Goal: Task Accomplishment & Management: Complete application form

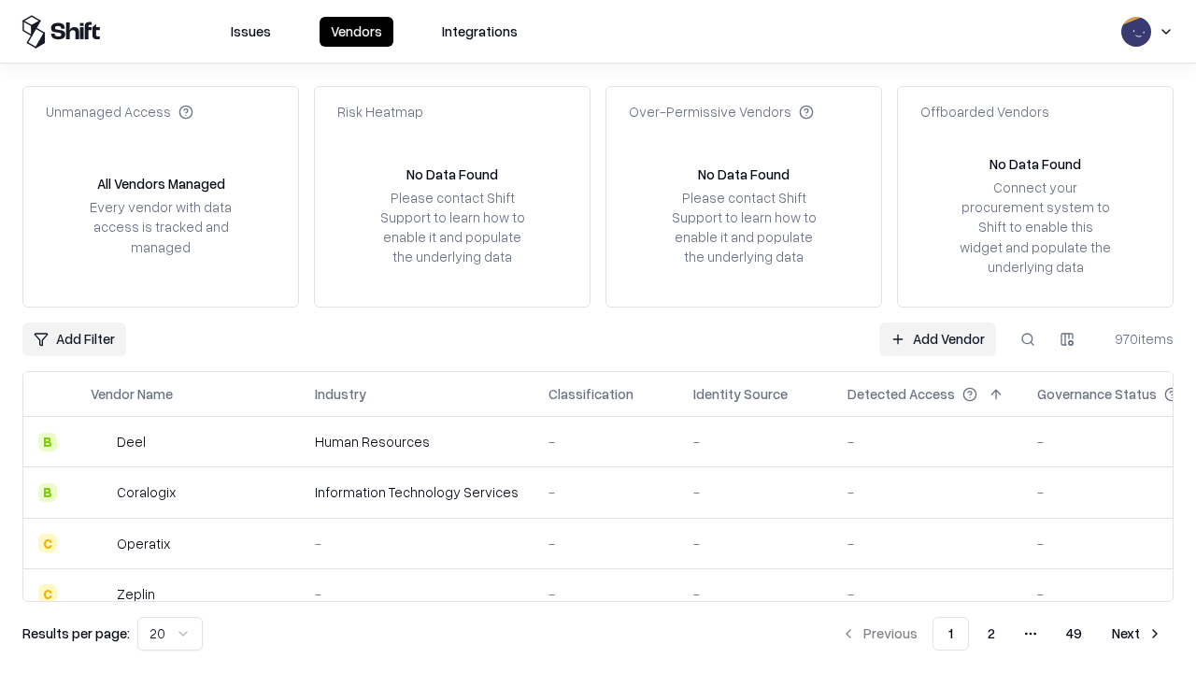
click at [937, 338] on link "Add Vendor" at bounding box center [937, 339] width 117 height 34
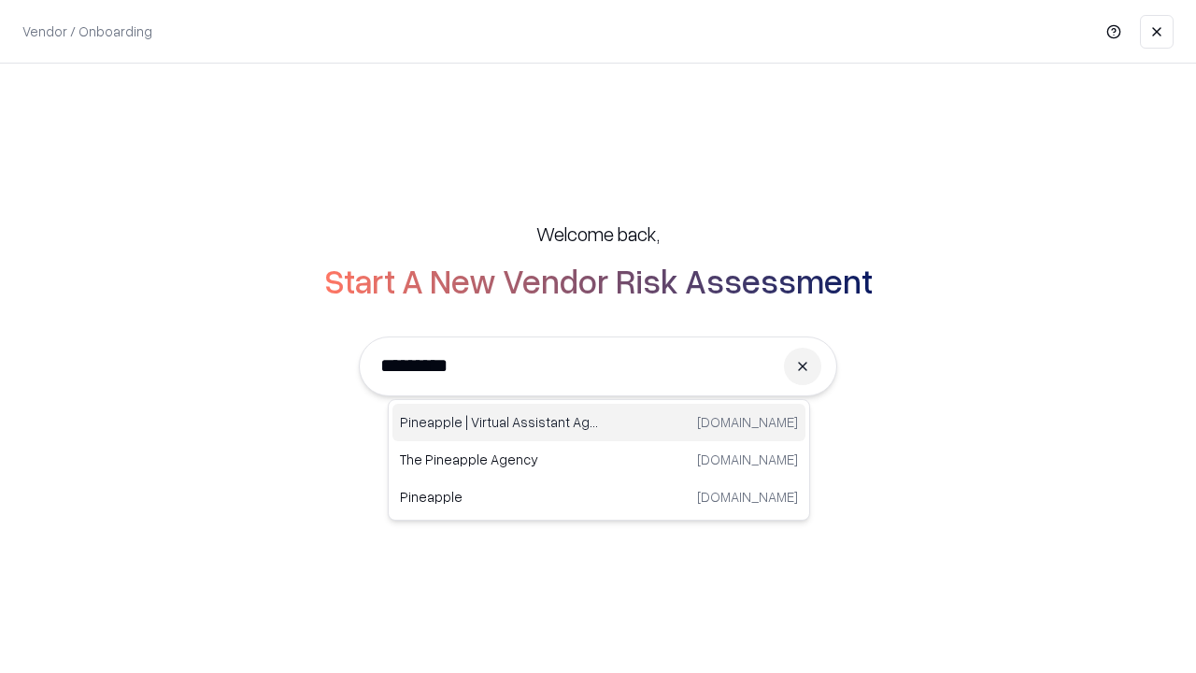
click at [599, 422] on div "Pineapple | Virtual Assistant Agency trypineapple.com" at bounding box center [598, 422] width 413 height 37
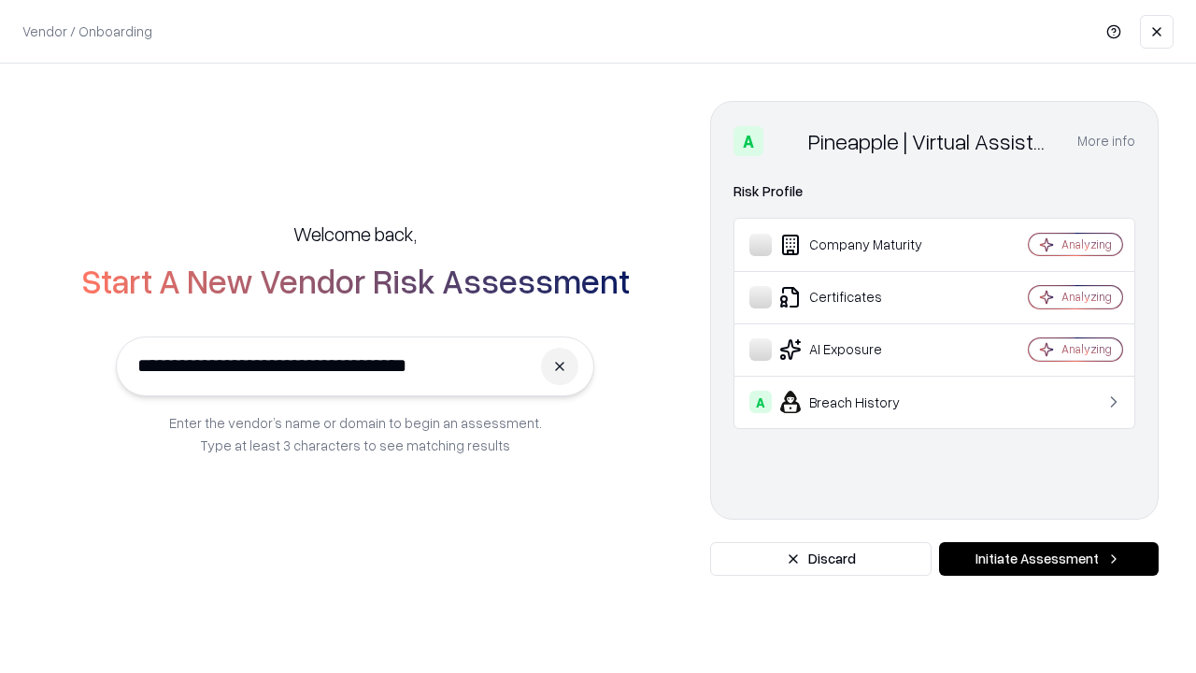
type input "**********"
click at [1048, 559] on button "Initiate Assessment" at bounding box center [1049, 559] width 220 height 34
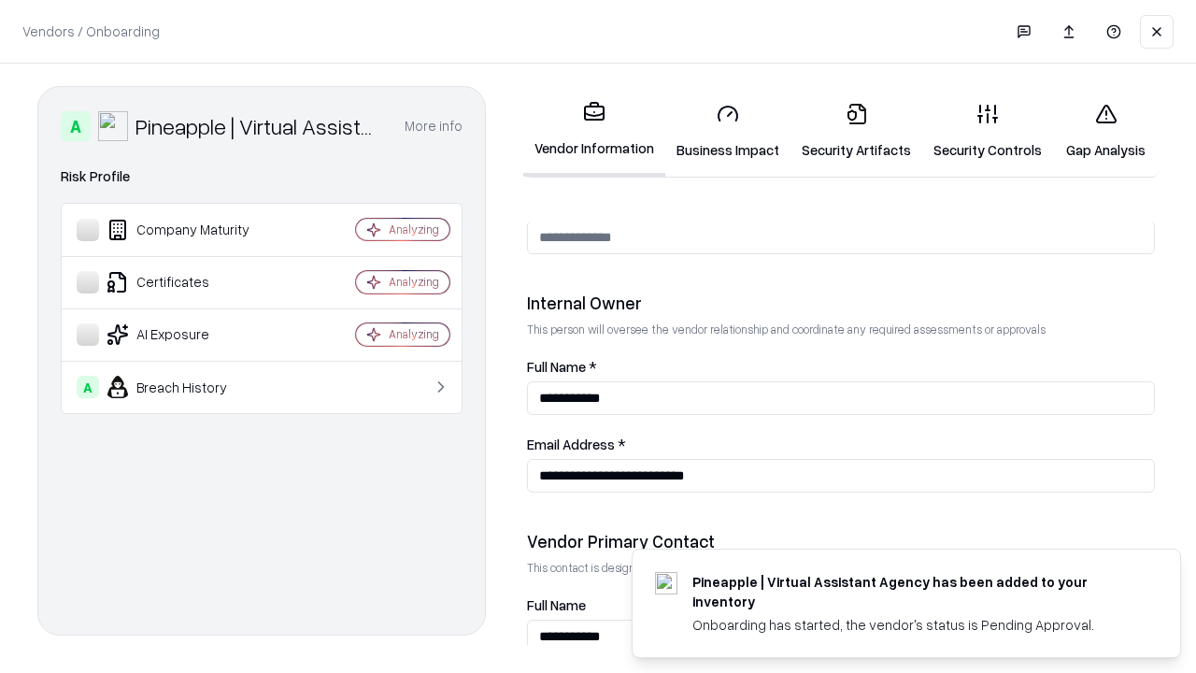
scroll to position [968, 0]
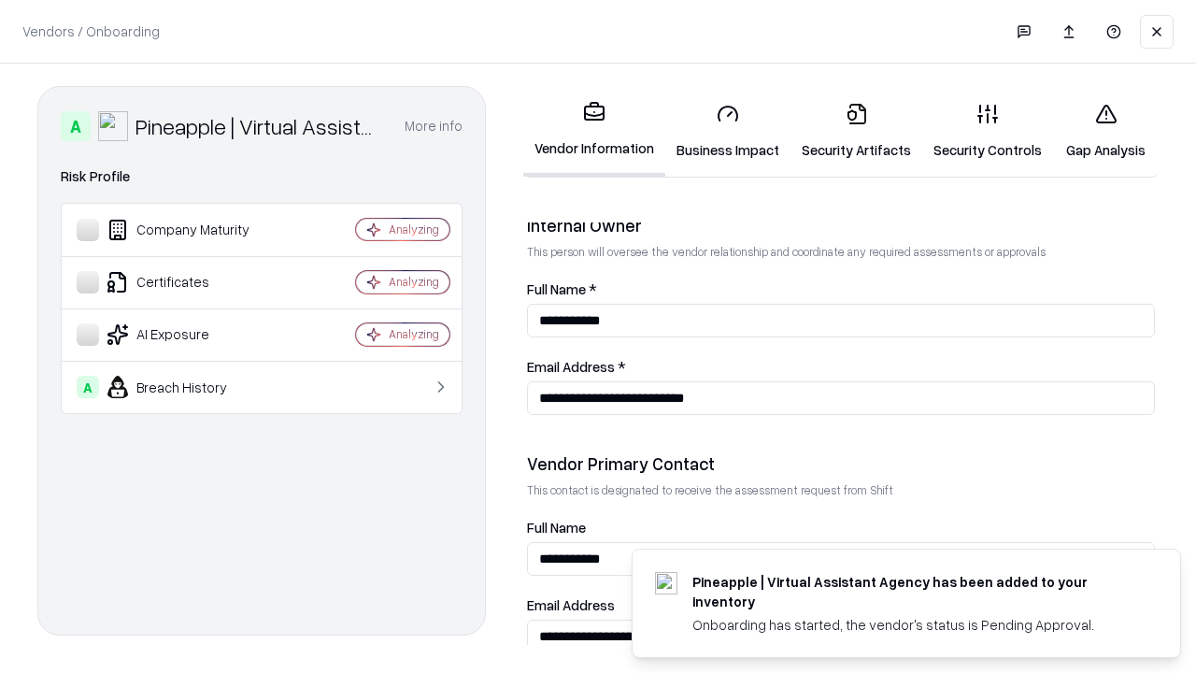
click at [728, 131] on link "Business Impact" at bounding box center [727, 131] width 125 height 87
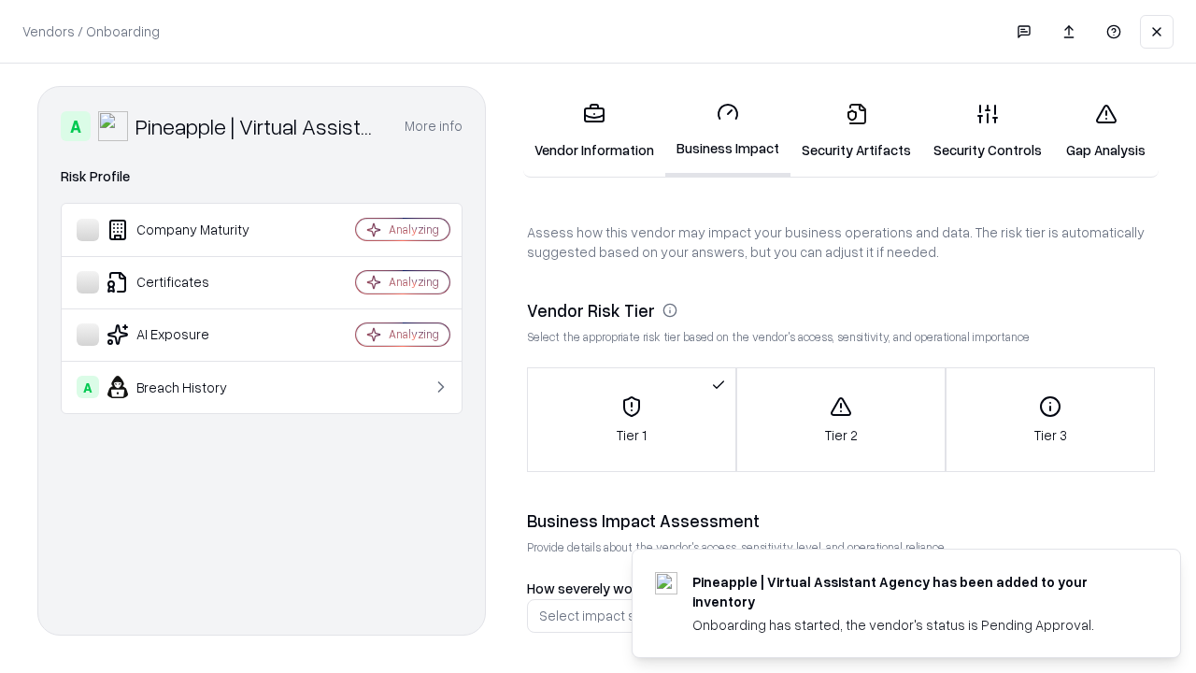
click at [856, 131] on link "Security Artifacts" at bounding box center [856, 131] width 132 height 87
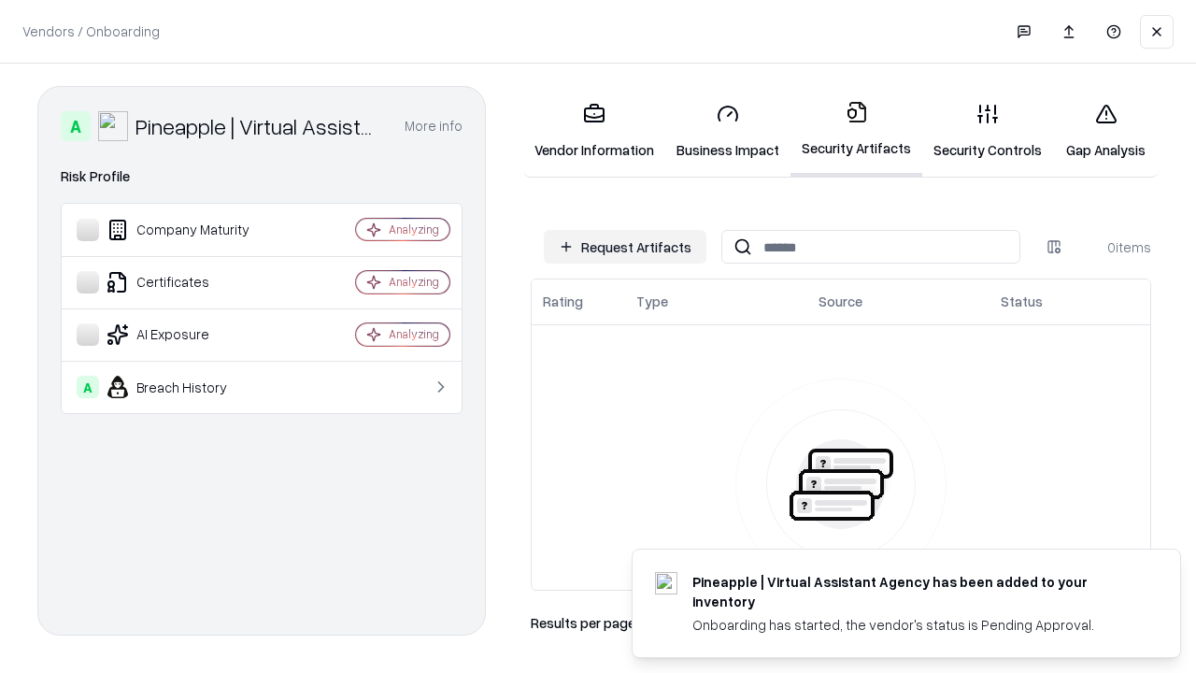
click at [625, 247] on button "Request Artifacts" at bounding box center [625, 247] width 163 height 34
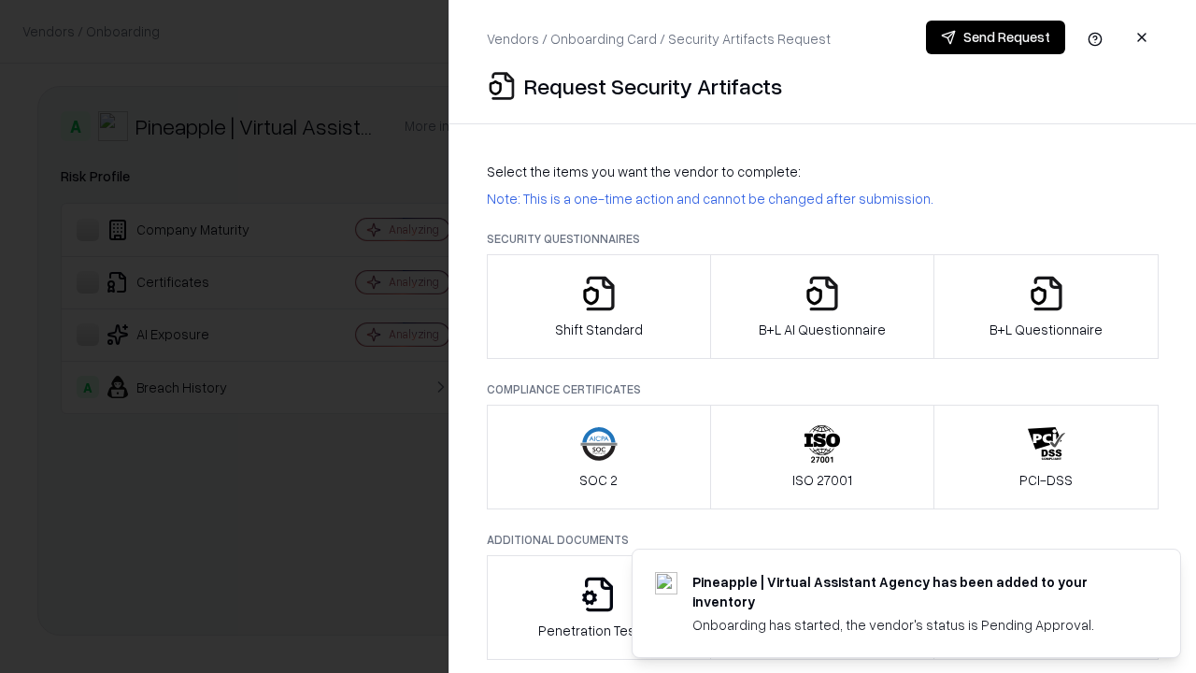
click at [598, 306] on icon "button" at bounding box center [598, 293] width 37 height 37
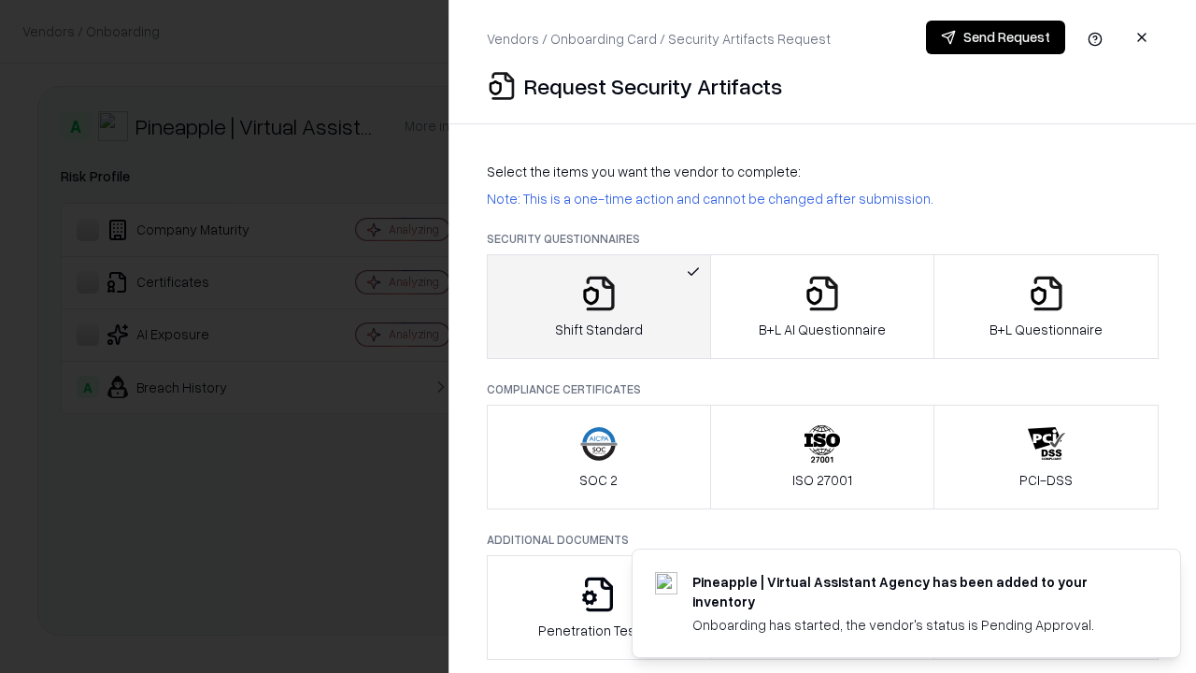
click at [995, 37] on button "Send Request" at bounding box center [995, 38] width 139 height 34
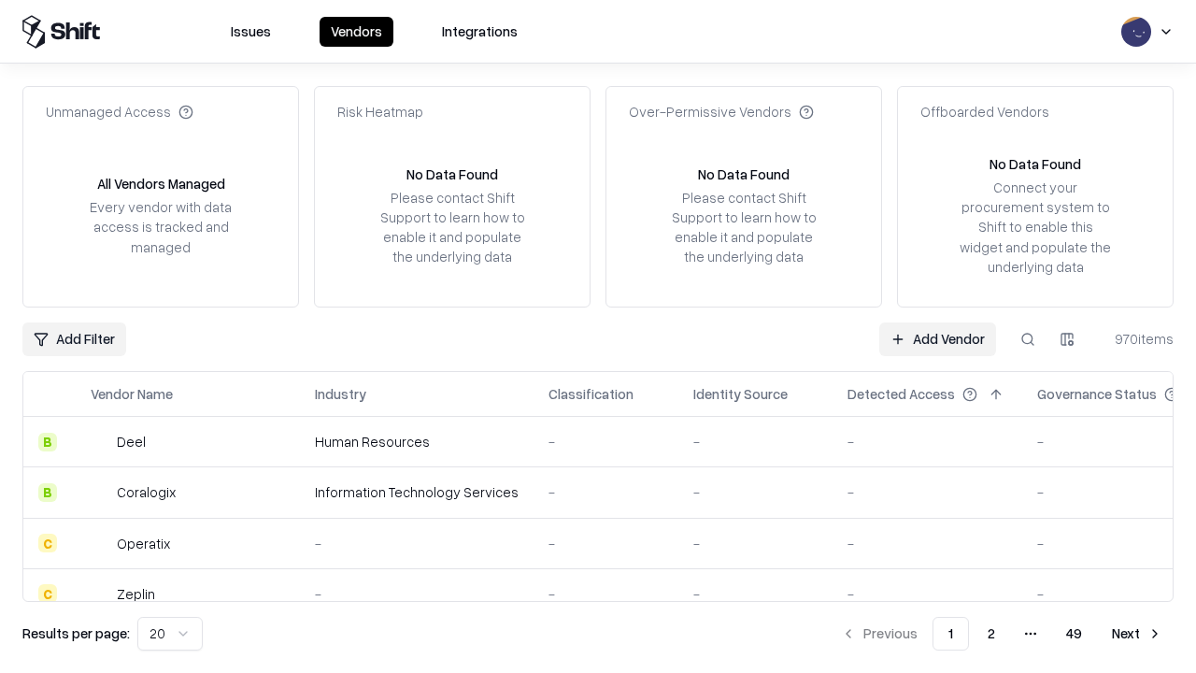
click at [1028, 338] on button at bounding box center [1028, 339] width 34 height 34
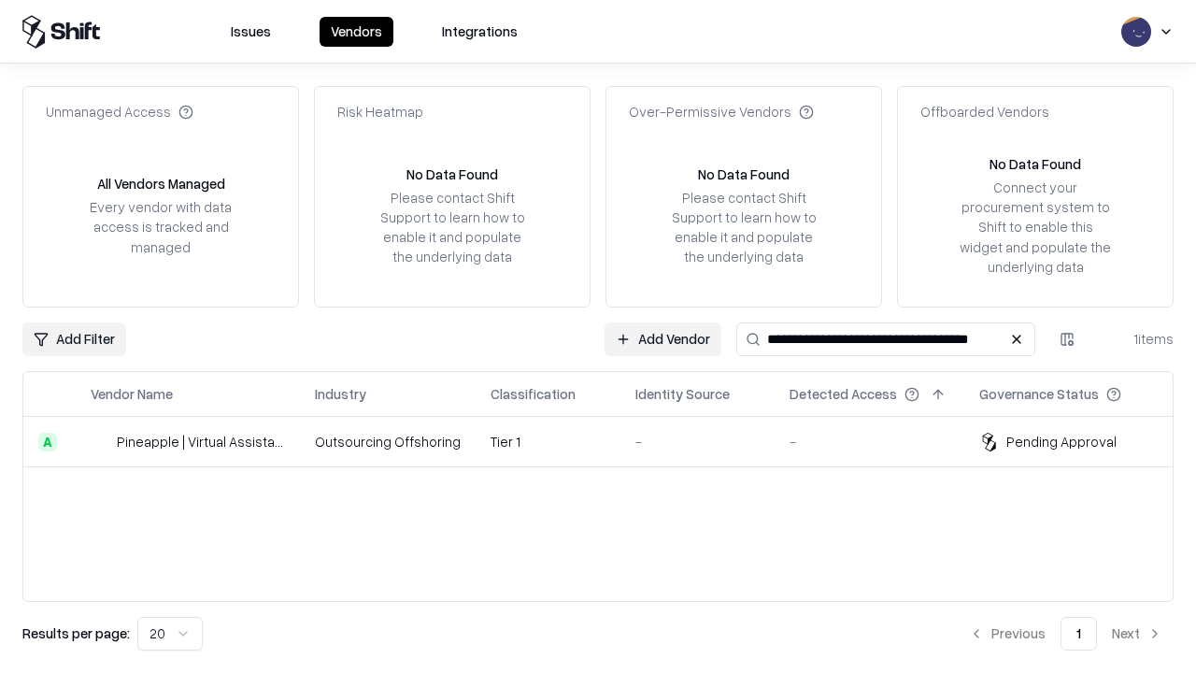
type input "**********"
click at [609, 441] on td "Tier 1" at bounding box center [548, 442] width 145 height 50
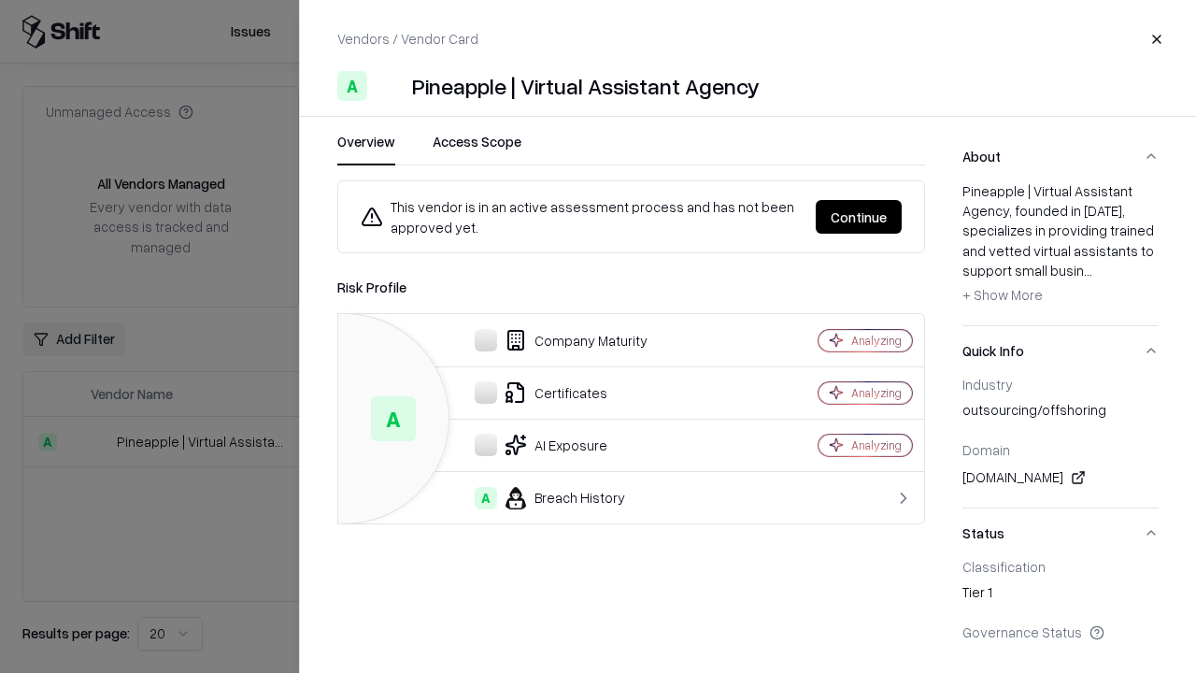
click at [859, 217] on button "Continue" at bounding box center [859, 217] width 86 height 34
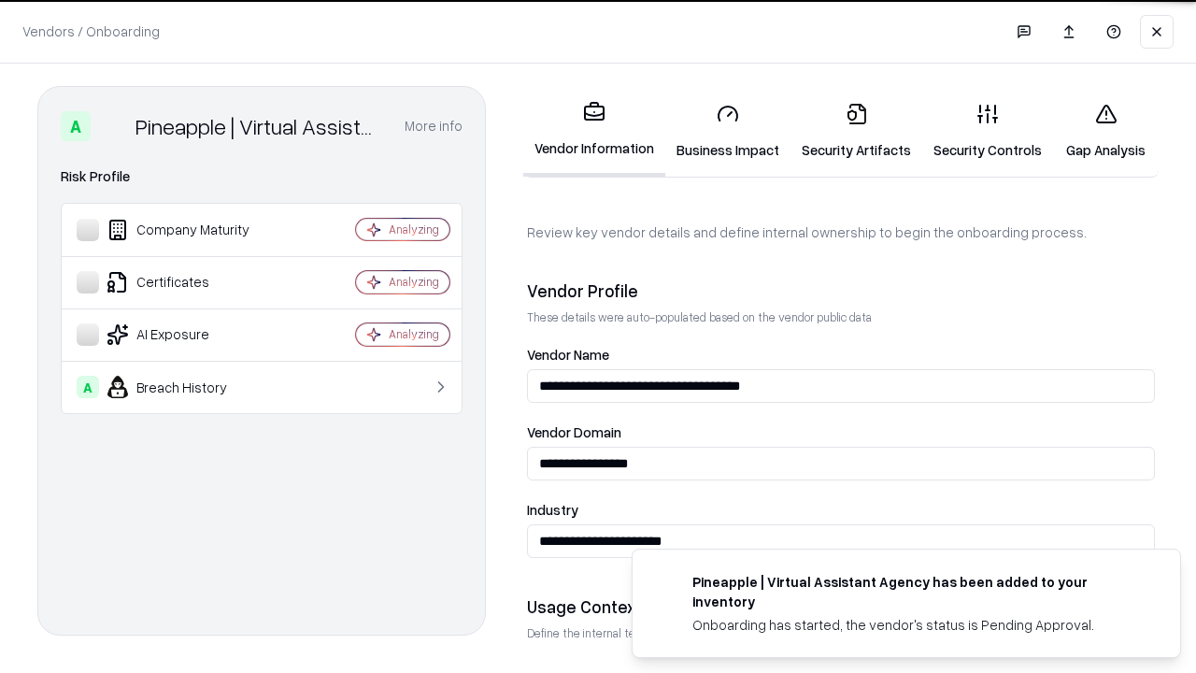
click at [856, 131] on link "Security Artifacts" at bounding box center [856, 131] width 132 height 87
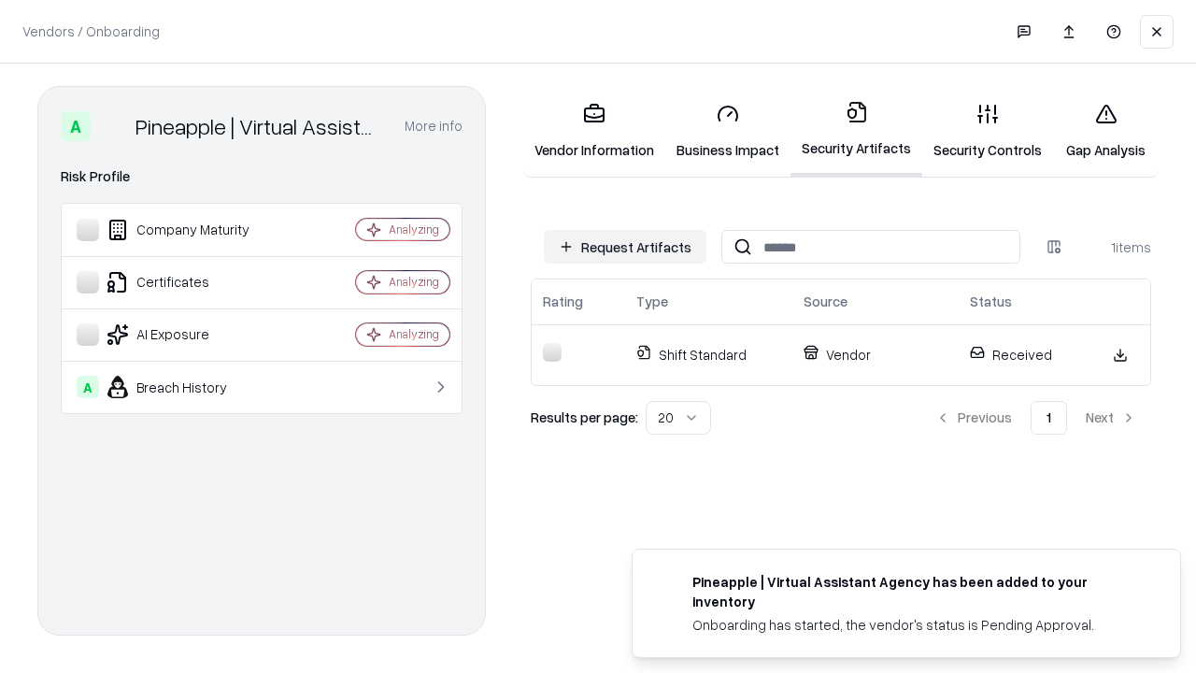
click at [988, 131] on link "Security Controls" at bounding box center [987, 131] width 131 height 87
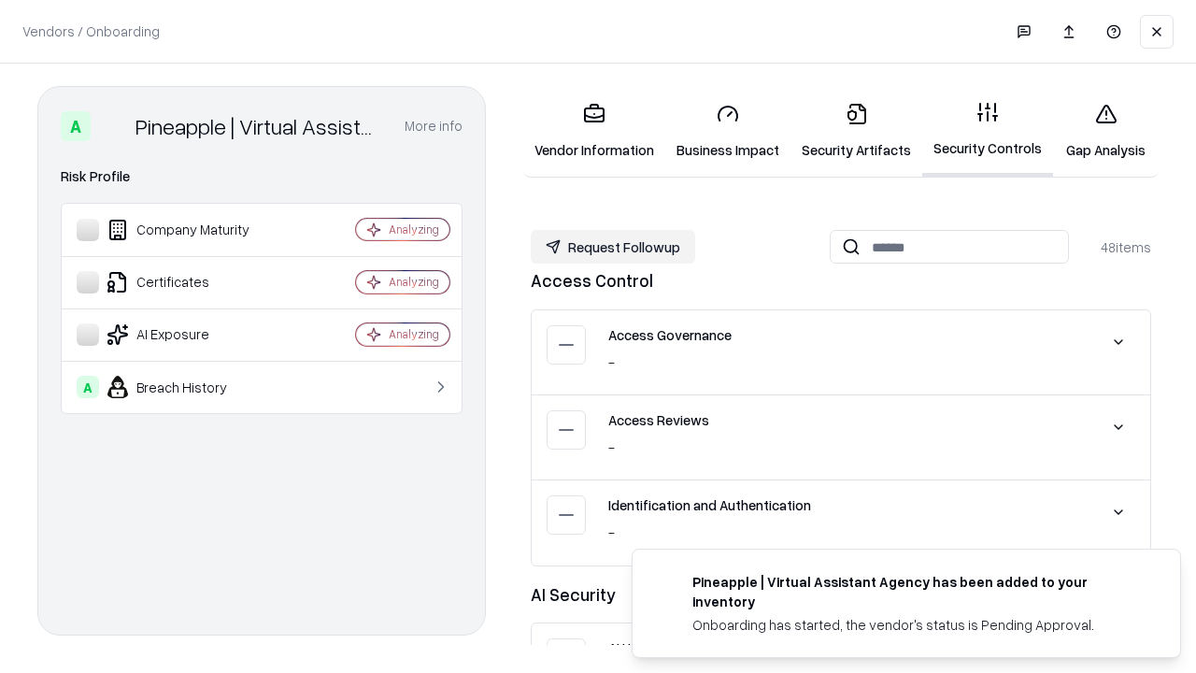
click at [613, 247] on button "Request Followup" at bounding box center [613, 247] width 164 height 34
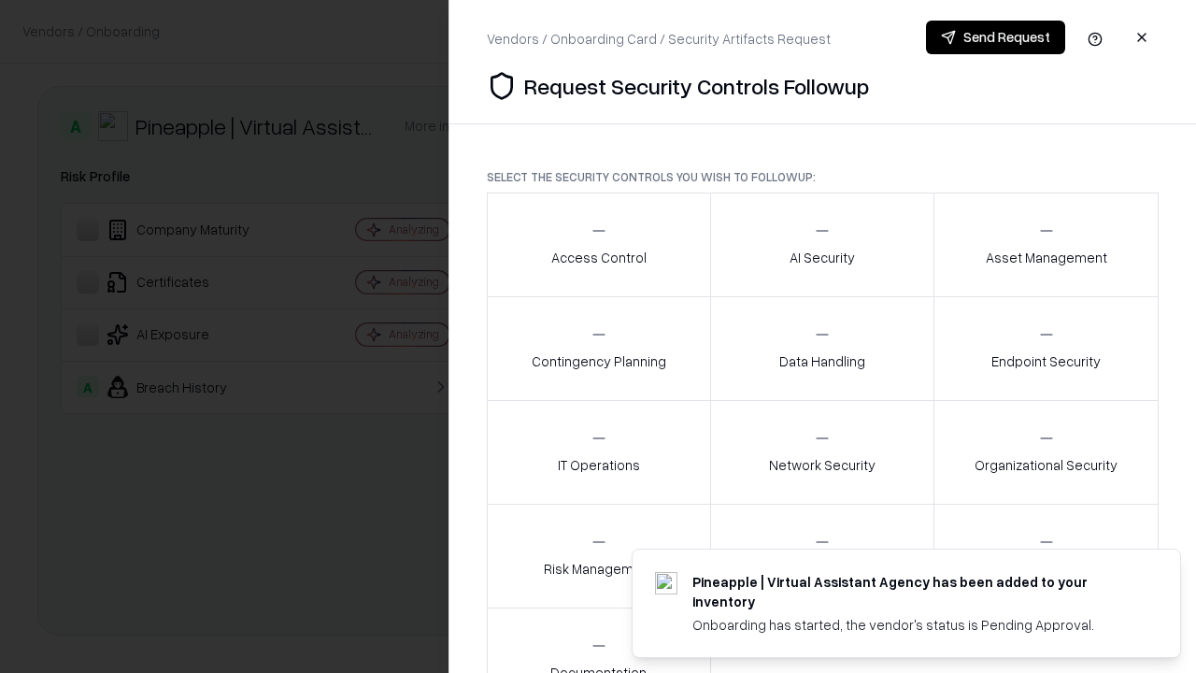
click at [598, 245] on div "Access Control" at bounding box center [598, 244] width 95 height 46
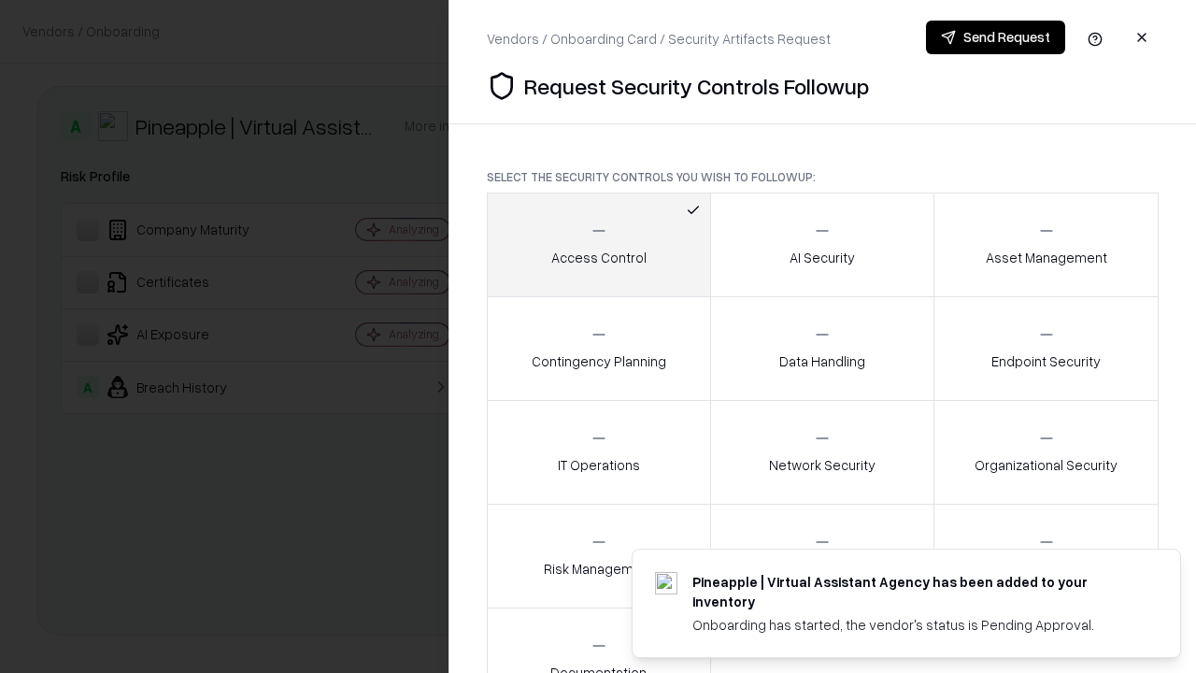
click at [995, 37] on button "Send Request" at bounding box center [995, 38] width 139 height 34
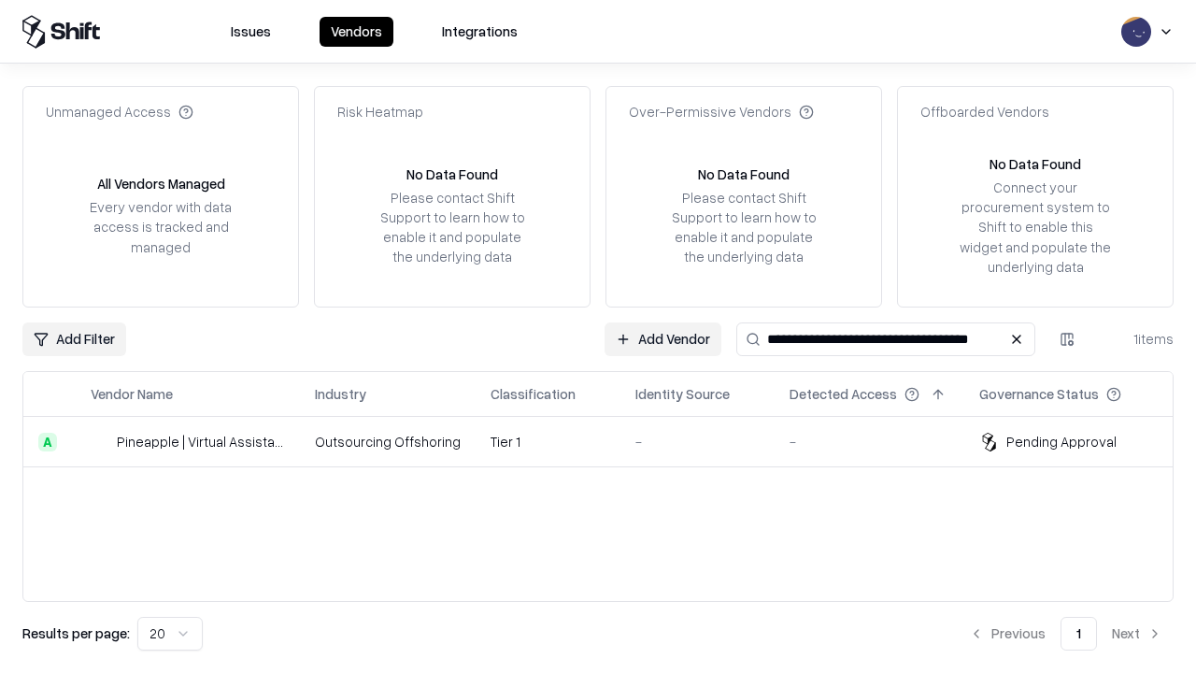
type input "**********"
click at [609, 441] on td "Tier 1" at bounding box center [548, 442] width 145 height 50
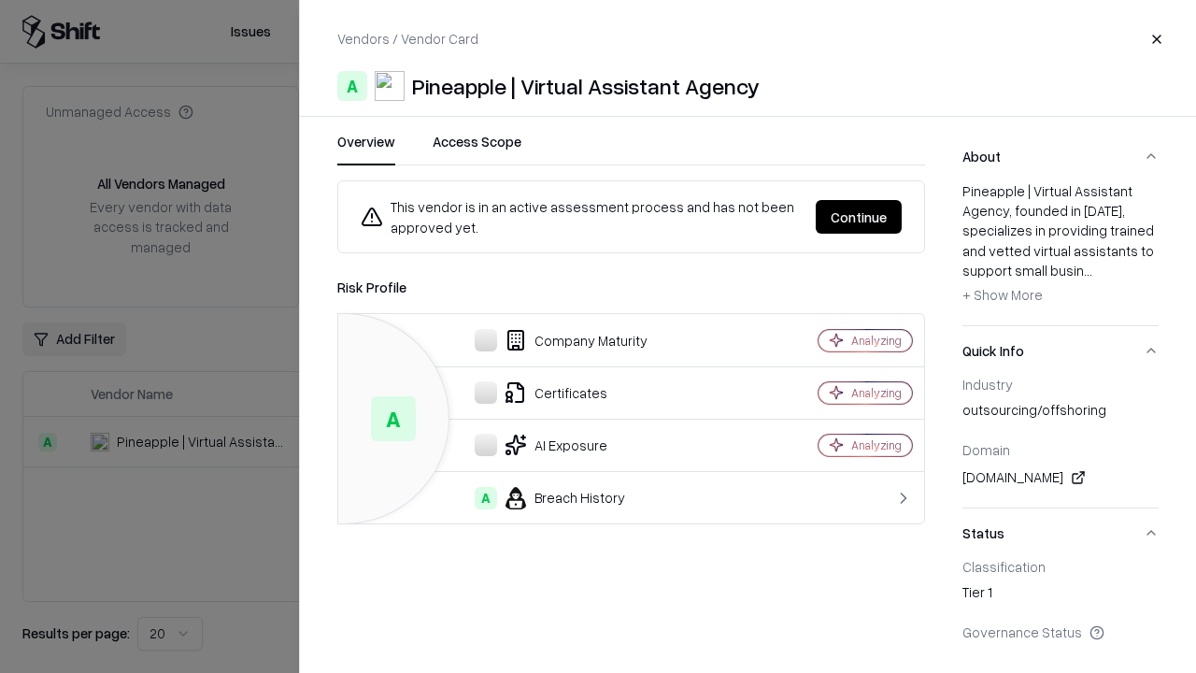
click at [859, 217] on button "Continue" at bounding box center [859, 217] width 86 height 34
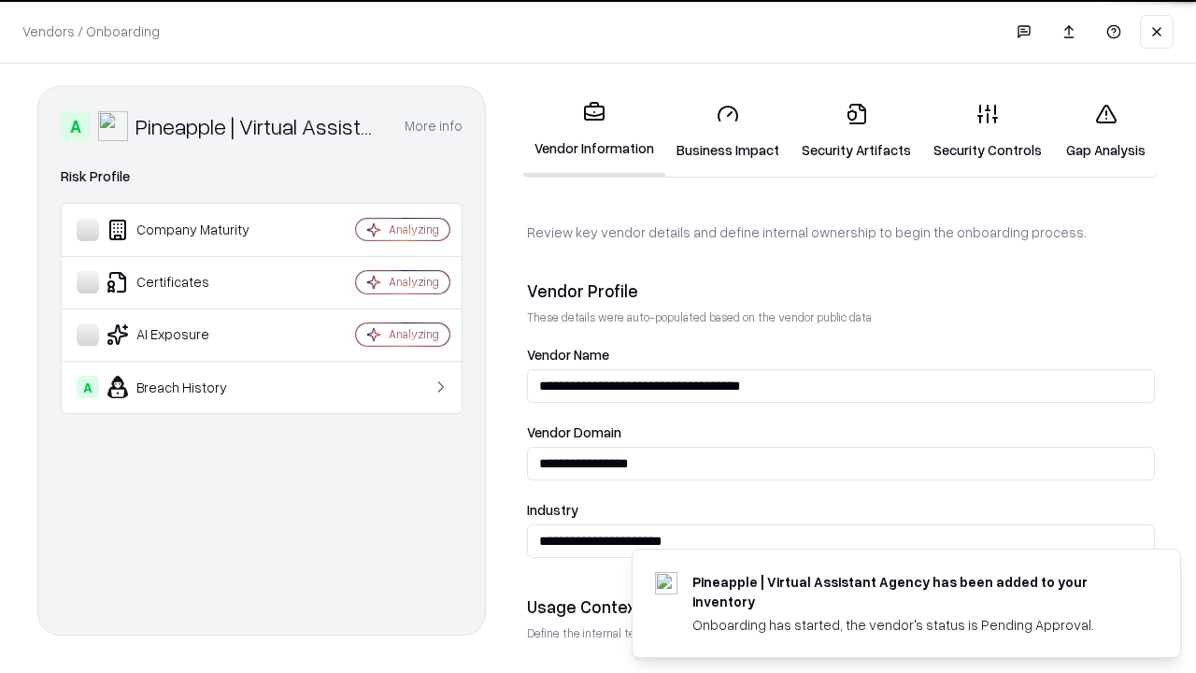
click at [1105, 131] on link "Gap Analysis" at bounding box center [1106, 131] width 106 height 87
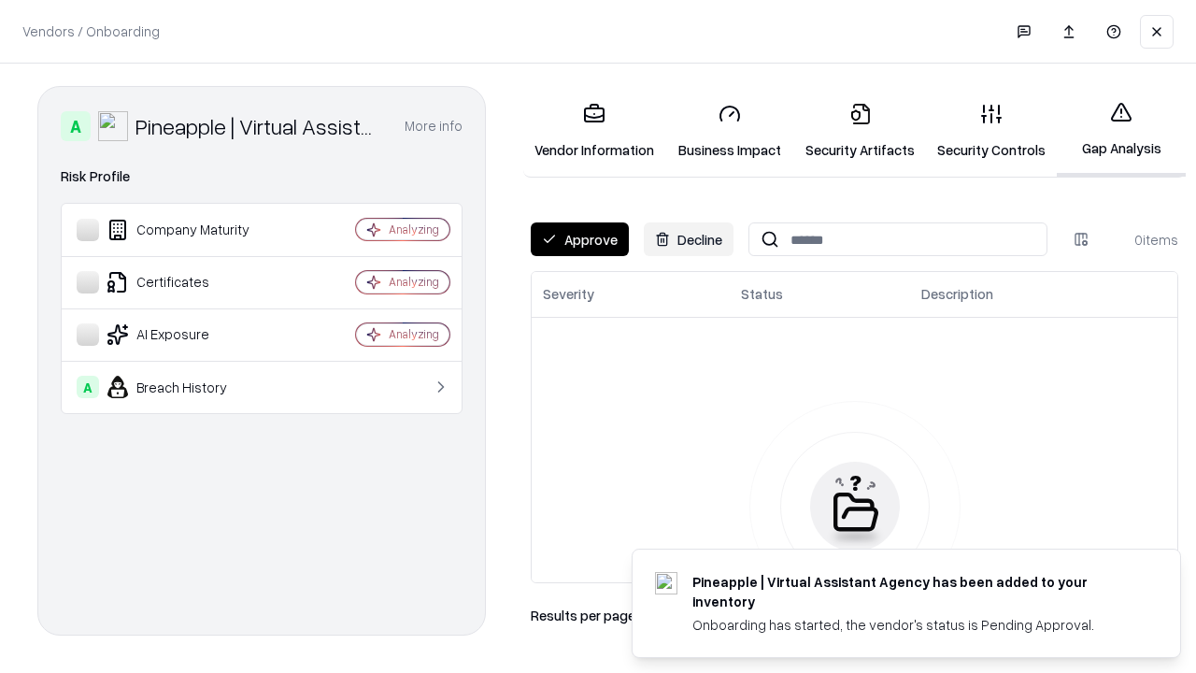
click at [579, 239] on button "Approve" at bounding box center [580, 239] width 98 height 34
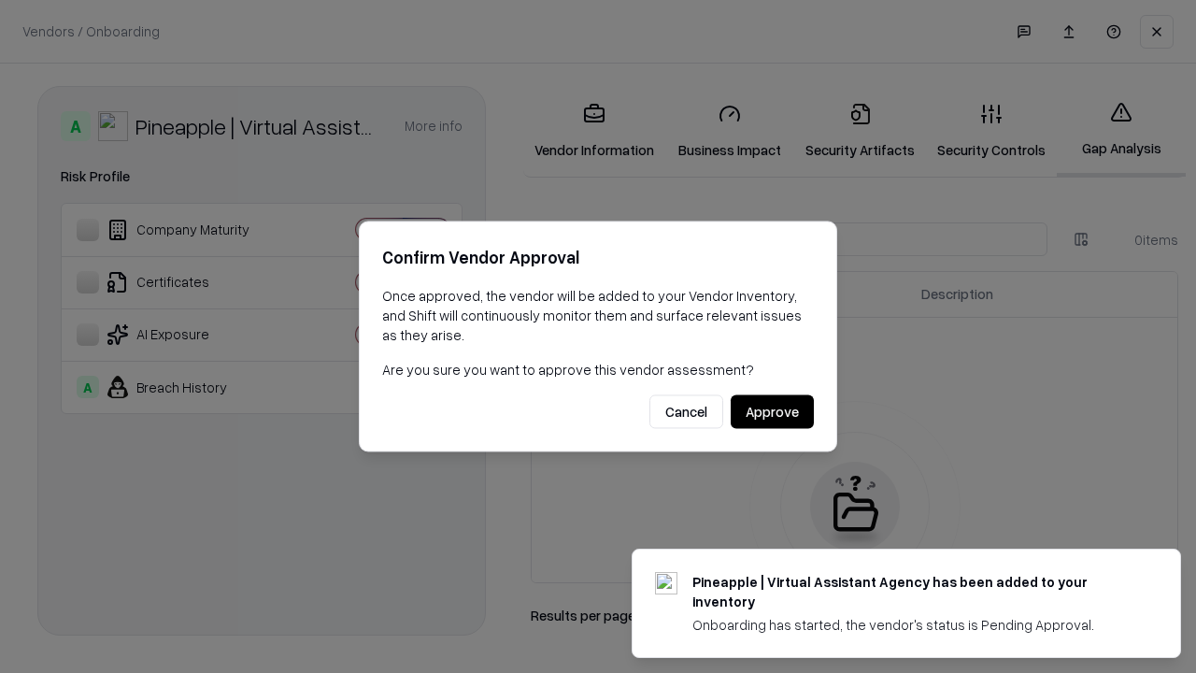
click at [772, 411] on button "Approve" at bounding box center [772, 412] width 83 height 34
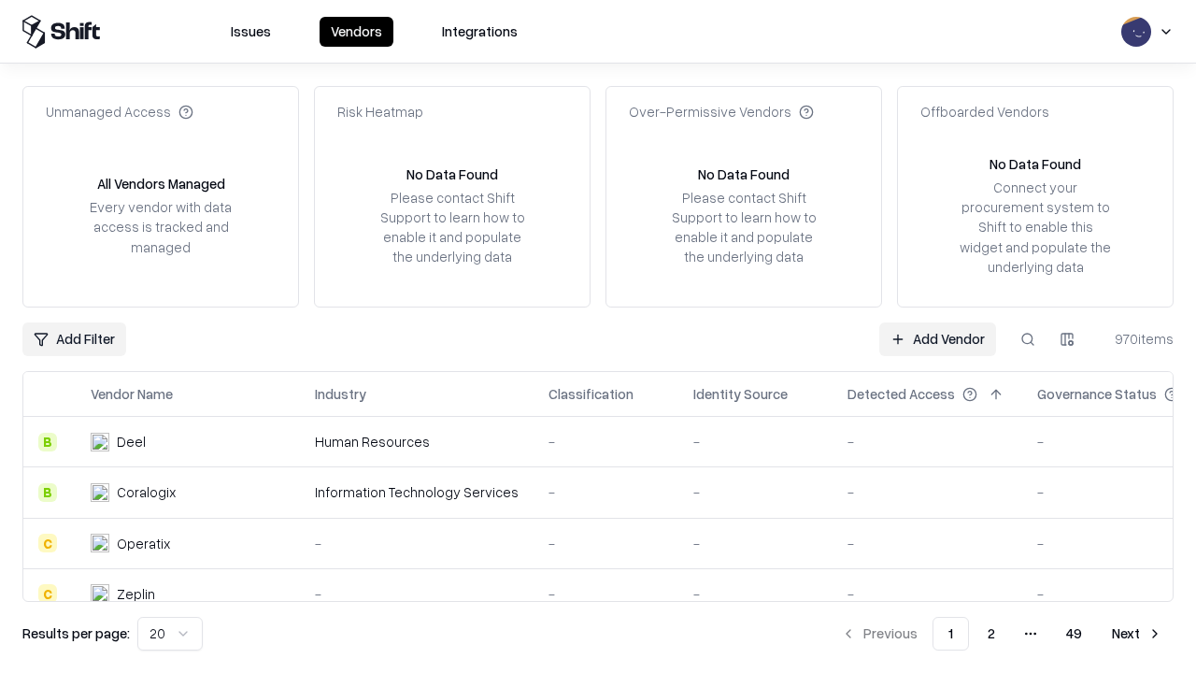
type input "**********"
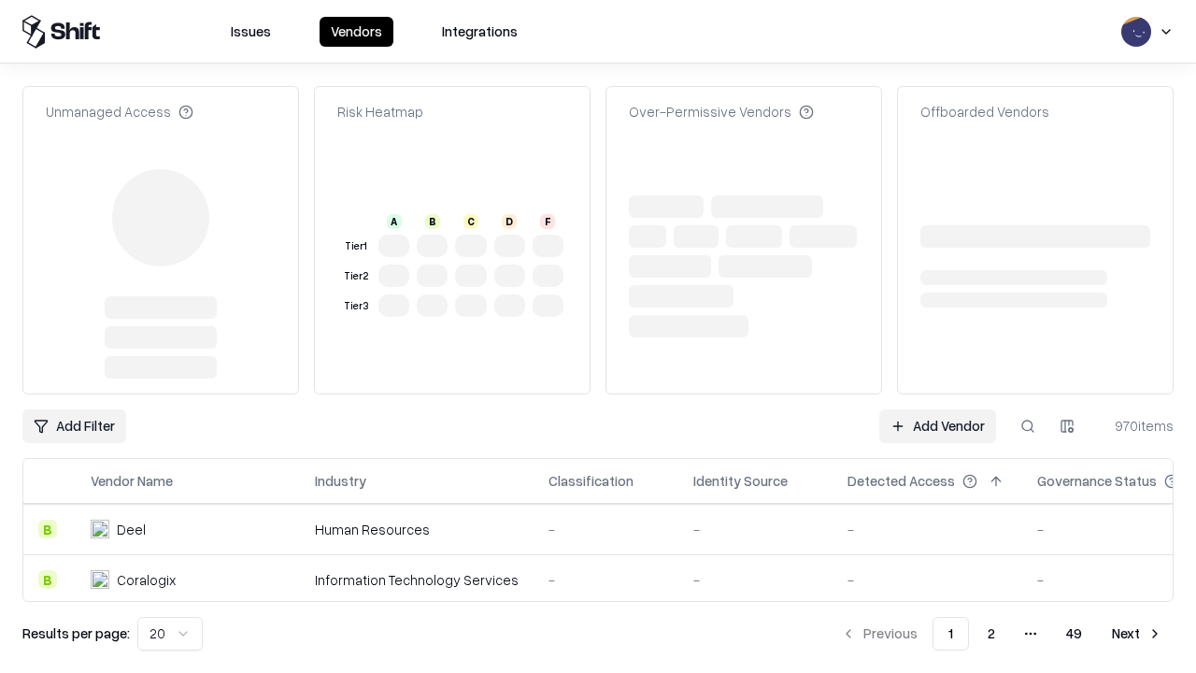
click at [937, 409] on link "Add Vendor" at bounding box center [937, 426] width 117 height 34
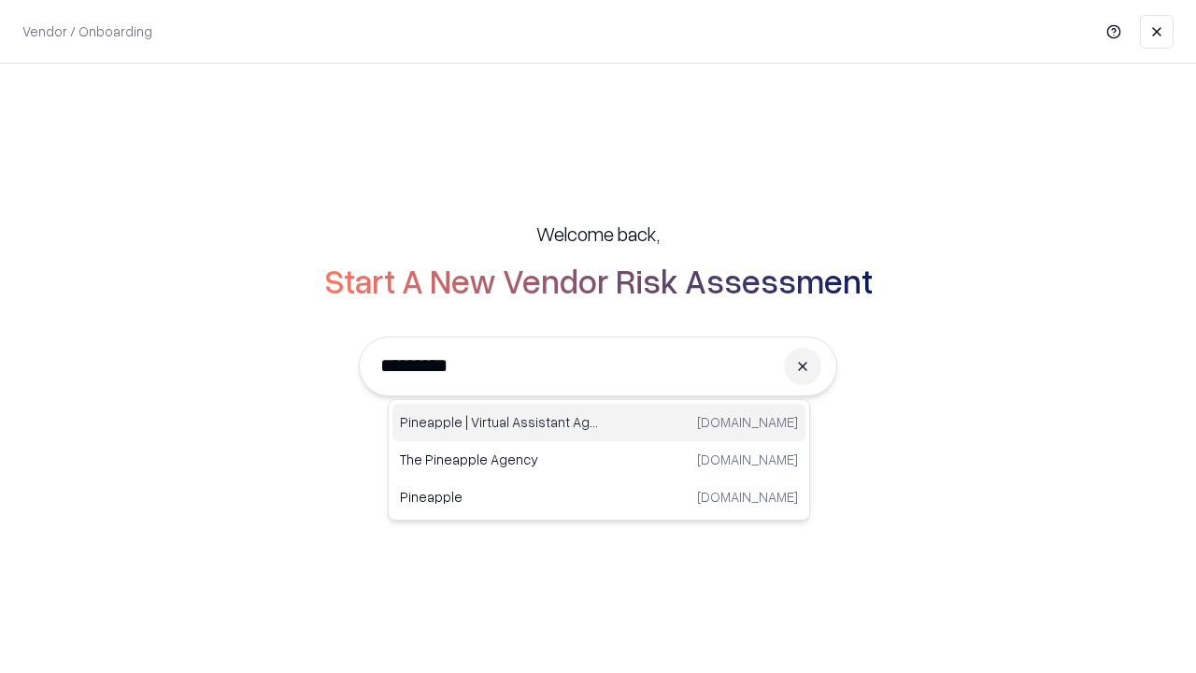
click at [599, 422] on div "Pineapple | Virtual Assistant Agency [DOMAIN_NAME]" at bounding box center [598, 422] width 413 height 37
type input "**********"
